Goal: Book appointment/travel/reservation

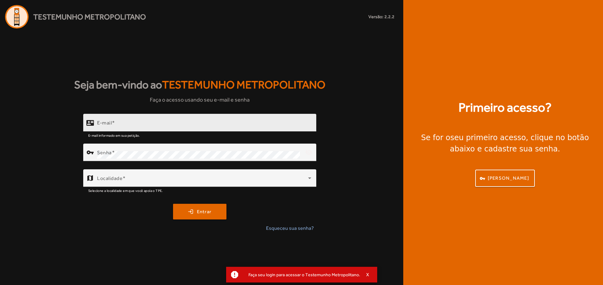
click at [238, 122] on div "E-mail" at bounding box center [204, 123] width 214 height 18
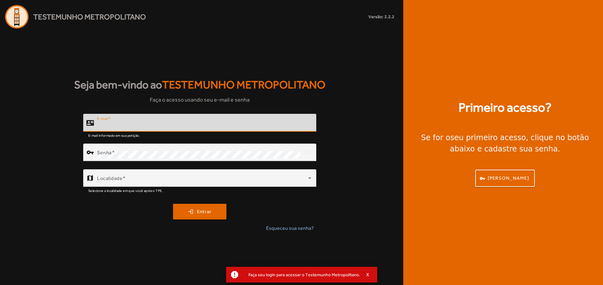
paste input "**********"
type input "**********"
click at [207, 151] on div "Senha" at bounding box center [198, 153] width 203 height 18
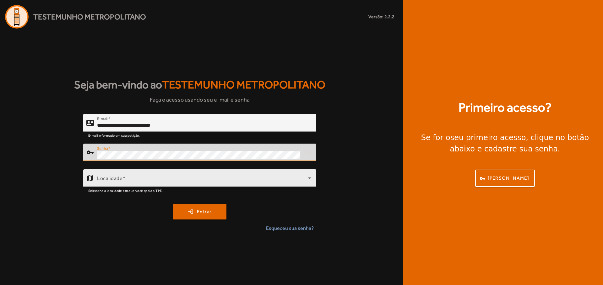
click at [216, 177] on span at bounding box center [202, 181] width 211 height 8
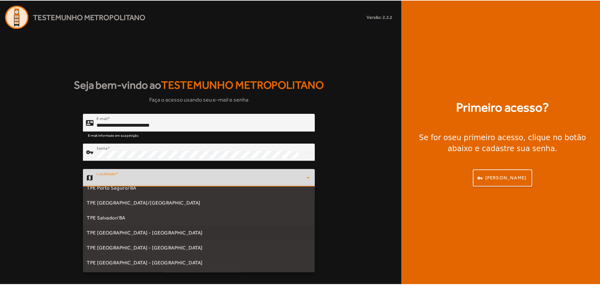
scroll to position [166, 0]
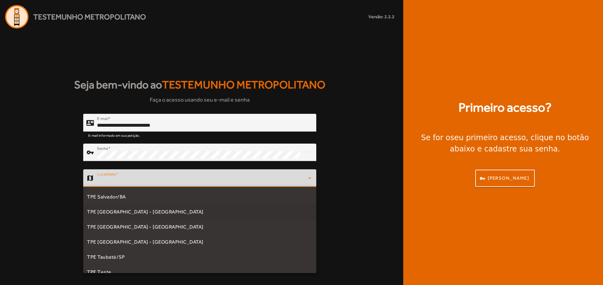
click at [184, 214] on mat-option "TPE [GEOGRAPHIC_DATA] - [GEOGRAPHIC_DATA]" at bounding box center [199, 212] width 233 height 15
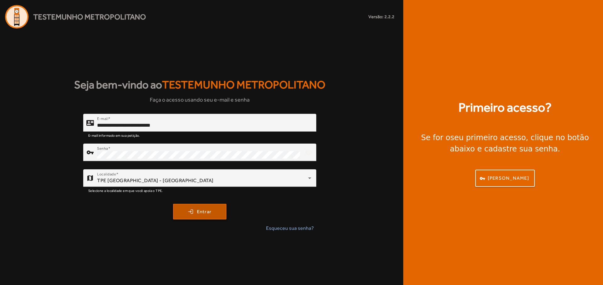
click at [200, 213] on span "Entrar" at bounding box center [204, 212] width 15 height 7
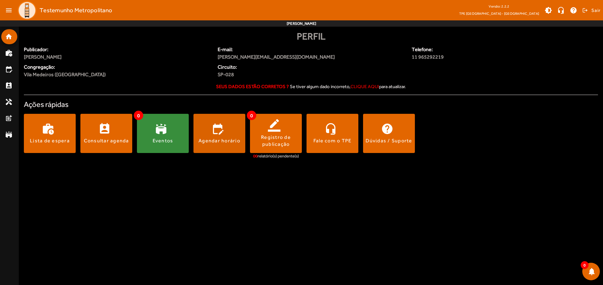
click at [219, 133] on span at bounding box center [219, 133] width 52 height 15
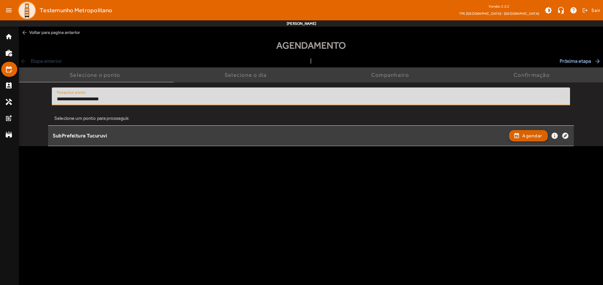
type input "**********"
click at [528, 136] on span "Agendar" at bounding box center [532, 136] width 20 height 8
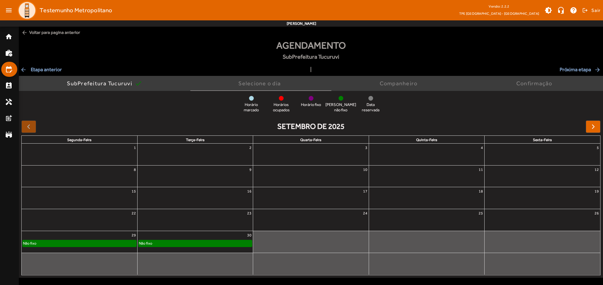
click at [195, 242] on div "Não fixo" at bounding box center [194, 244] width 113 height 6
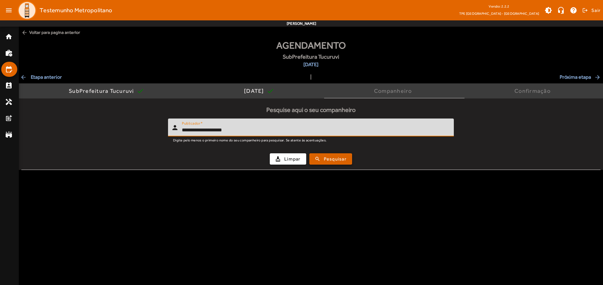
type input "**********"
click at [331, 159] on span "Pesquisar" at bounding box center [335, 159] width 23 height 7
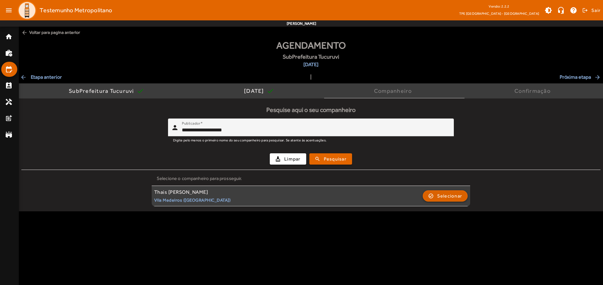
click at [445, 196] on span "Selecionar" at bounding box center [449, 197] width 25 height 8
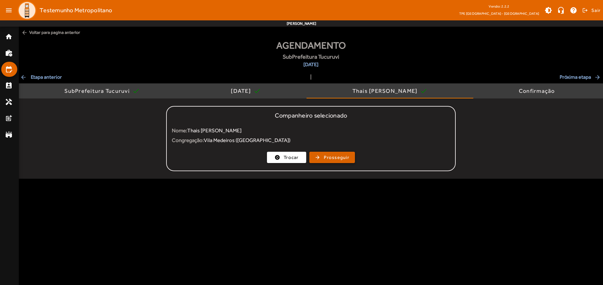
click at [332, 158] on span "Prosseguir" at bounding box center [336, 157] width 25 height 7
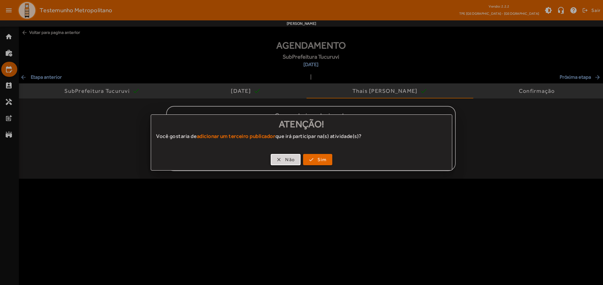
click at [285, 160] on span "Não" at bounding box center [290, 159] width 10 height 7
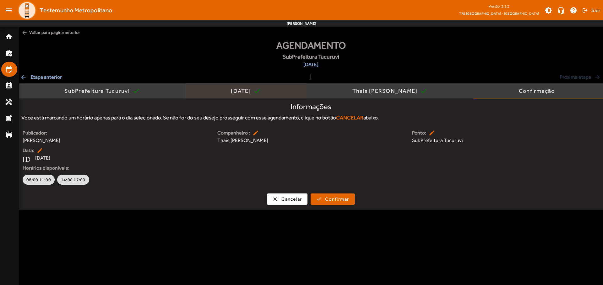
click at [241, 91] on div "[DATE]" at bounding box center [242, 91] width 23 height 6
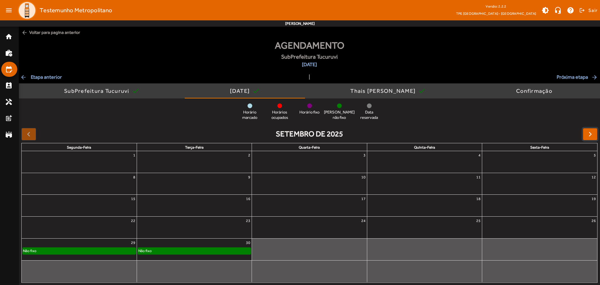
click at [590, 134] on span "button" at bounding box center [590, 135] width 8 height 8
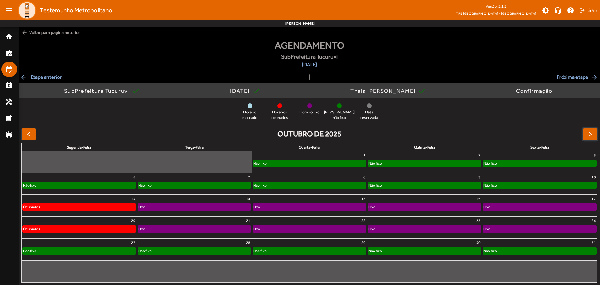
click at [309, 162] on div "Não fixo" at bounding box center [309, 163] width 113 height 6
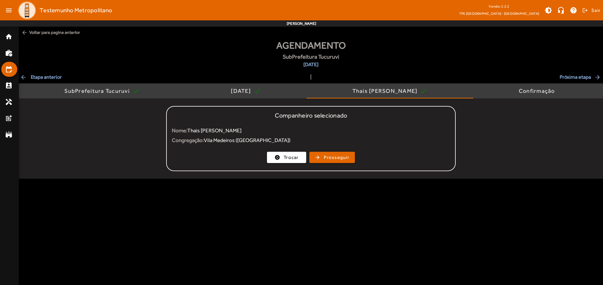
click at [477, 167] on div "Companheiro selecionado Nome: Thais [PERSON_NAME] Congregação: Vila Medeiros ([…" at bounding box center [311, 139] width 584 height 80
click at [332, 158] on span "Prosseguir" at bounding box center [336, 157] width 25 height 7
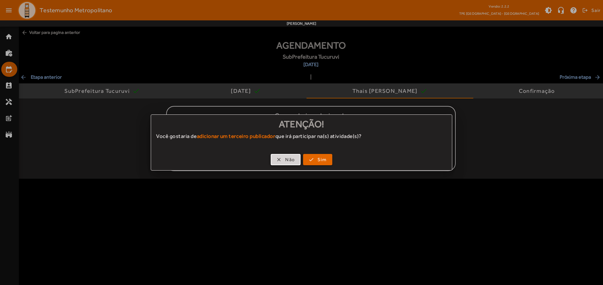
click at [285, 160] on span "Não" at bounding box center [290, 159] width 10 height 7
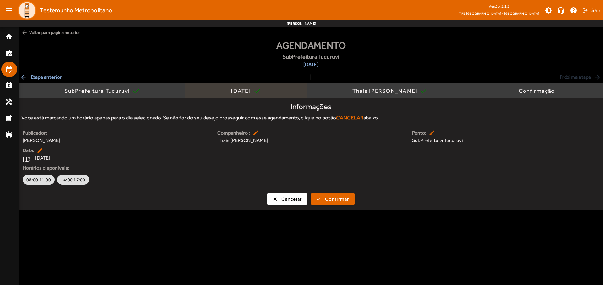
click at [241, 91] on div "[DATE]" at bounding box center [242, 91] width 23 height 6
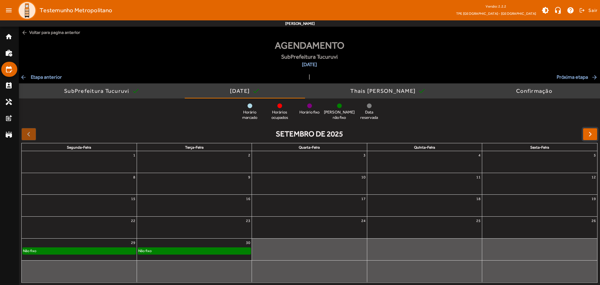
click at [590, 134] on span "button" at bounding box center [590, 135] width 8 height 8
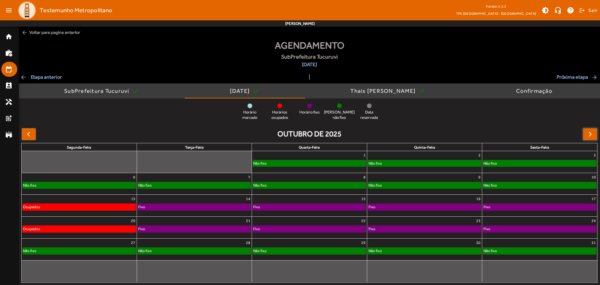
click at [424, 162] on div "Não fixo" at bounding box center [424, 163] width 113 height 6
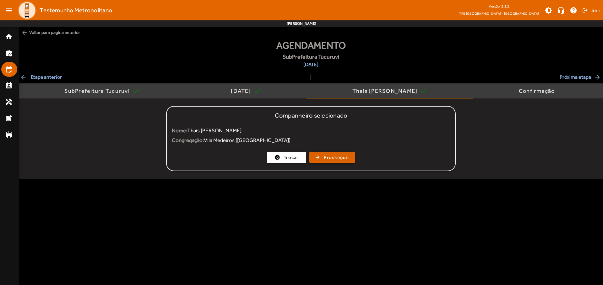
click at [332, 158] on span "Prosseguir" at bounding box center [336, 157] width 25 height 7
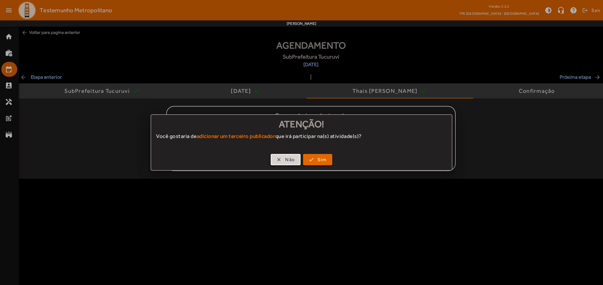
click at [285, 160] on span "Não" at bounding box center [290, 159] width 10 height 7
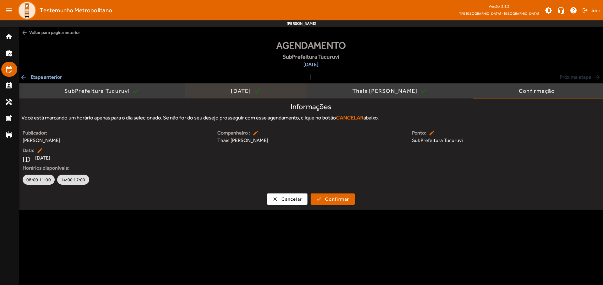
click at [241, 91] on div "[DATE]" at bounding box center [242, 91] width 23 height 6
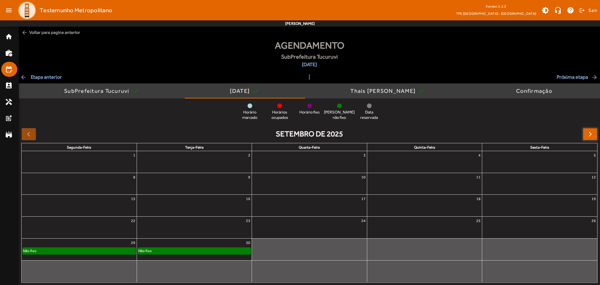
click at [590, 134] on span "button" at bounding box center [590, 135] width 8 height 8
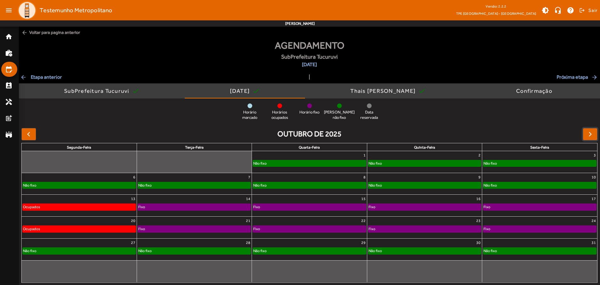
click at [539, 162] on div "Não fixo" at bounding box center [539, 163] width 113 height 6
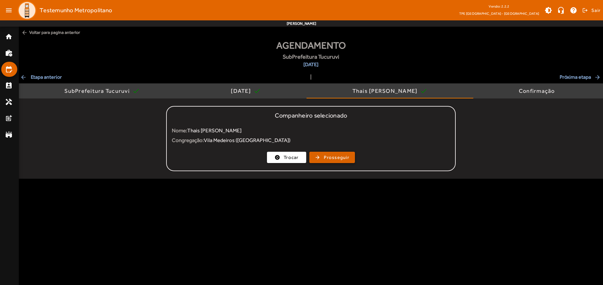
click at [332, 158] on span "Prosseguir" at bounding box center [336, 157] width 25 height 7
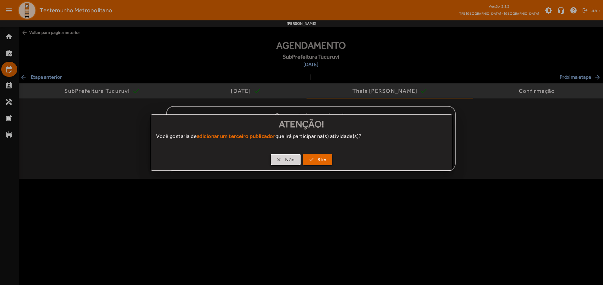
click at [285, 160] on span "Não" at bounding box center [290, 159] width 10 height 7
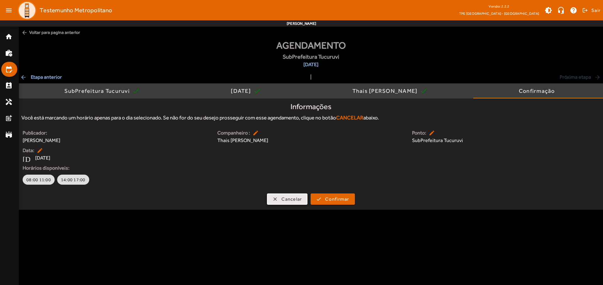
click at [287, 199] on span "Cancelar" at bounding box center [291, 199] width 20 height 7
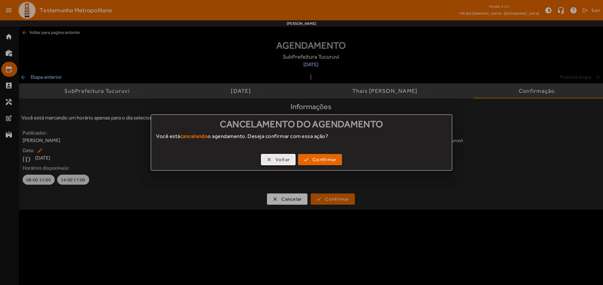
click at [273, 160] on span "button" at bounding box center [279, 159] width 34 height 15
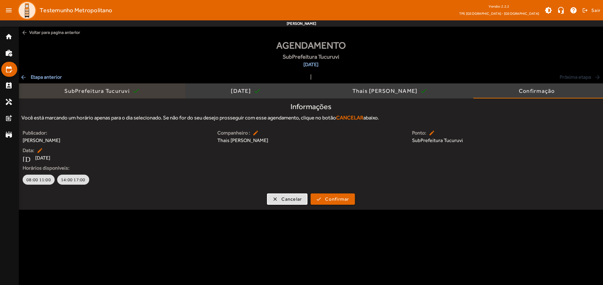
click at [117, 92] on div "SubPrefeitura Tucuruvi" at bounding box center [98, 91] width 68 height 6
